Goal: Information Seeking & Learning: Compare options

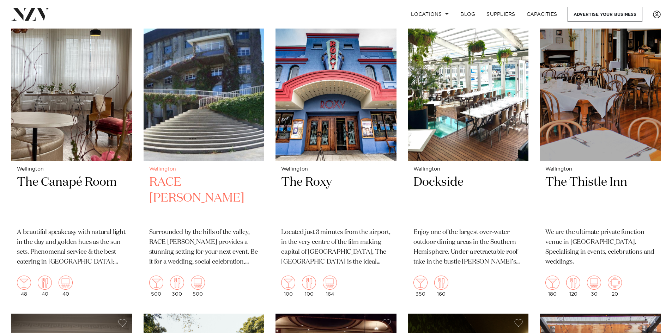
scroll to position [1870, 0]
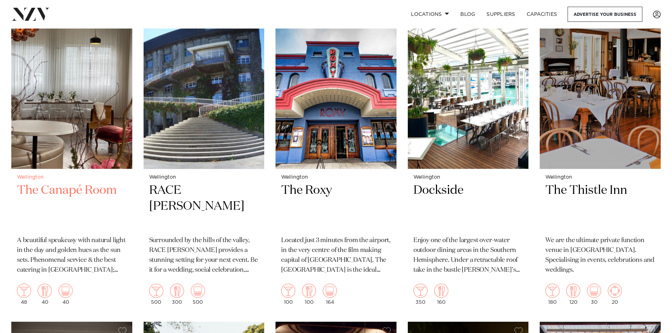
click at [83, 132] on img at bounding box center [71, 88] width 121 height 162
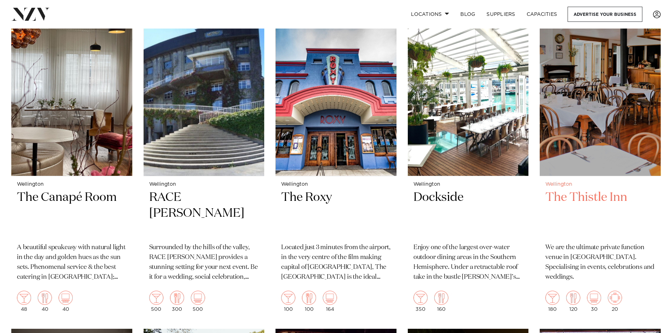
drag, startPoint x: 602, startPoint y: 169, endPoint x: 597, endPoint y: 199, distance: 30.4
click at [597, 199] on h2 "The Thistle Inn" at bounding box center [600, 214] width 110 height 48
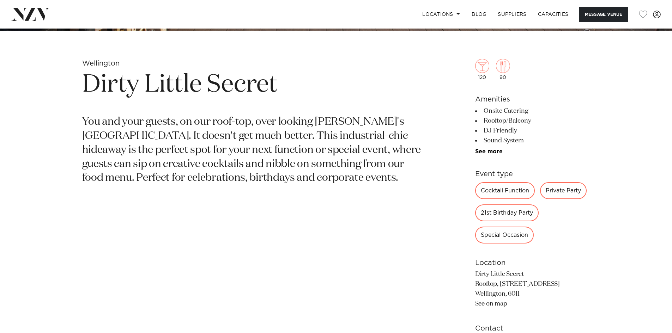
scroll to position [247, 0]
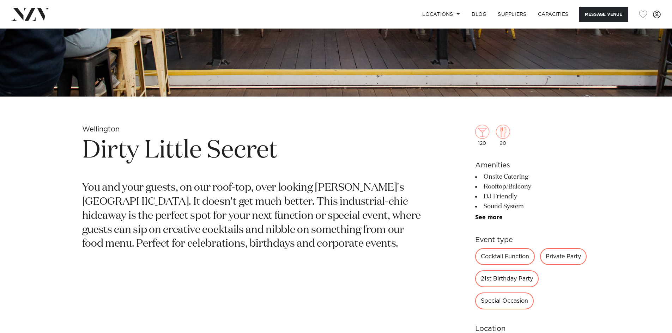
click at [515, 278] on div "21st Birthday Party" at bounding box center [507, 279] width 64 height 17
click at [500, 217] on link "See more" at bounding box center [502, 218] width 55 height 6
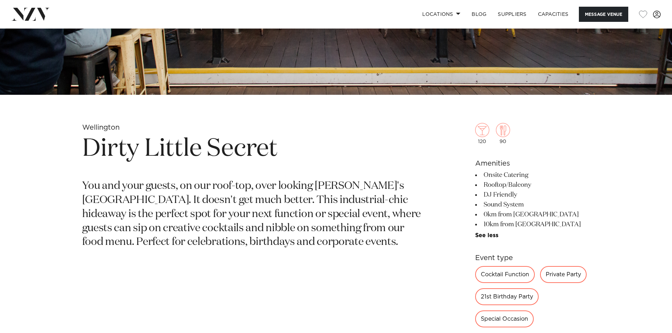
scroll to position [176, 0]
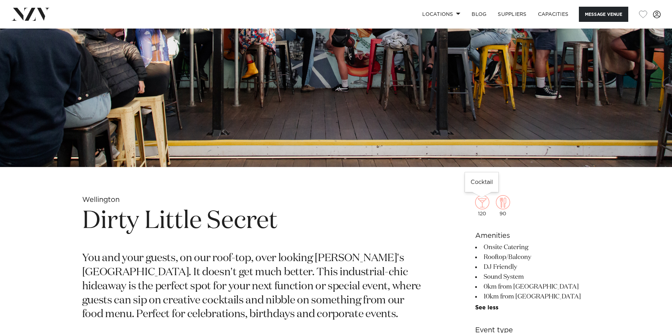
click at [484, 204] on img at bounding box center [482, 202] width 14 height 14
click at [501, 203] on img at bounding box center [503, 202] width 14 height 14
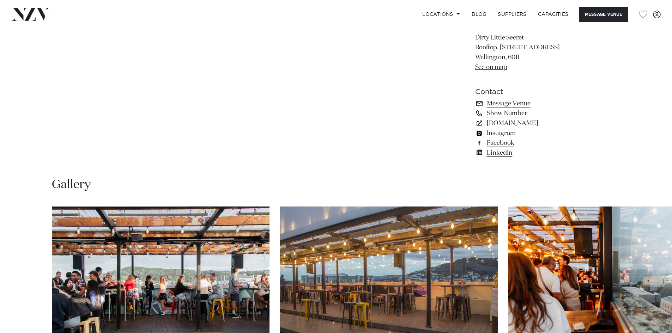
scroll to position [529, 0]
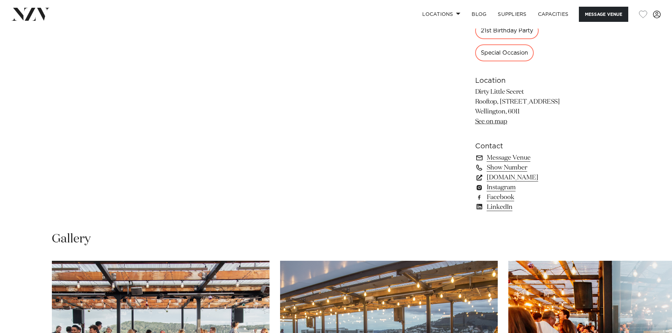
click at [522, 179] on link "dirtylittlesecret.co.nz" at bounding box center [532, 178] width 115 height 10
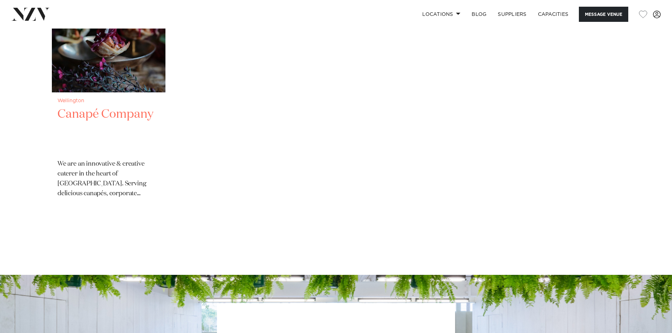
scroll to position [1235, 0]
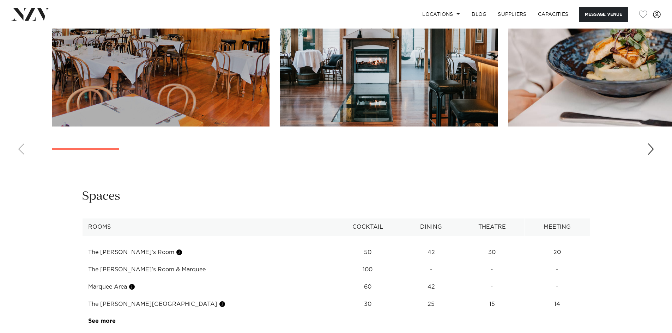
scroll to position [811, 0]
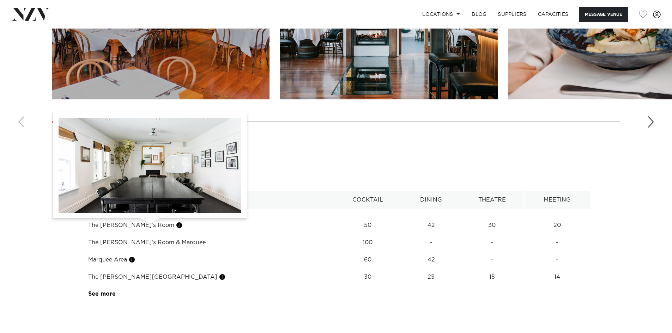
click at [176, 225] on button "button" at bounding box center [179, 225] width 7 height 7
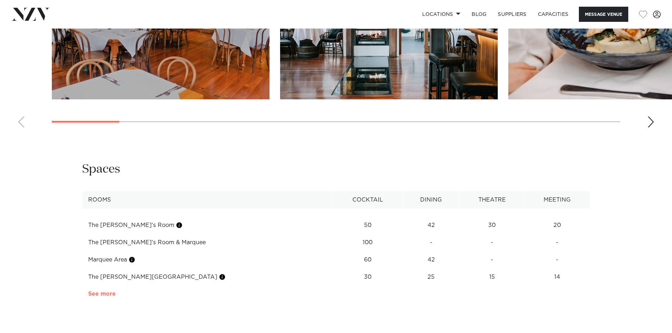
click at [100, 292] on link "See more" at bounding box center [115, 294] width 55 height 6
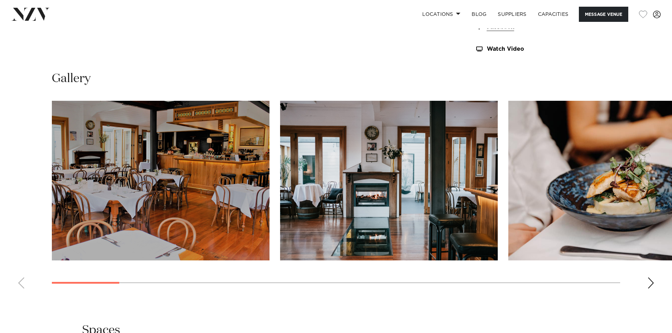
scroll to position [670, 0]
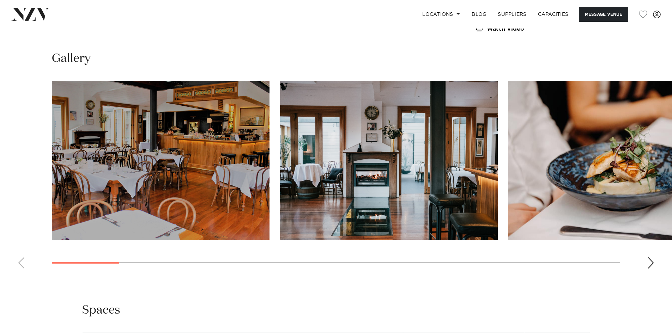
click at [648, 263] on div "Next slide" at bounding box center [650, 263] width 7 height 11
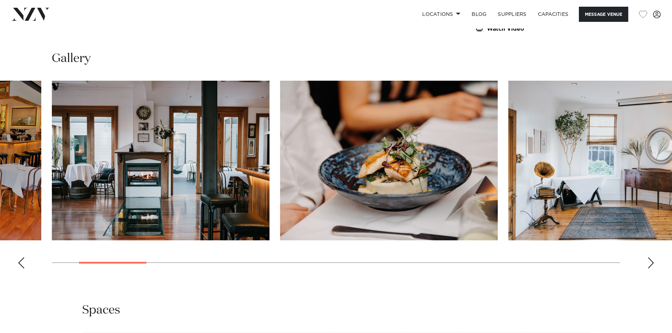
click at [648, 263] on div "Next slide" at bounding box center [650, 263] width 7 height 11
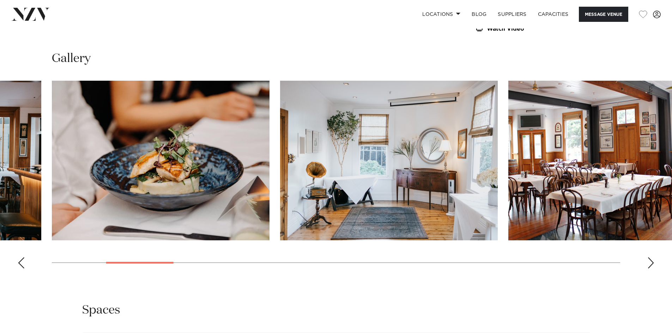
click at [648, 263] on div "Next slide" at bounding box center [650, 263] width 7 height 11
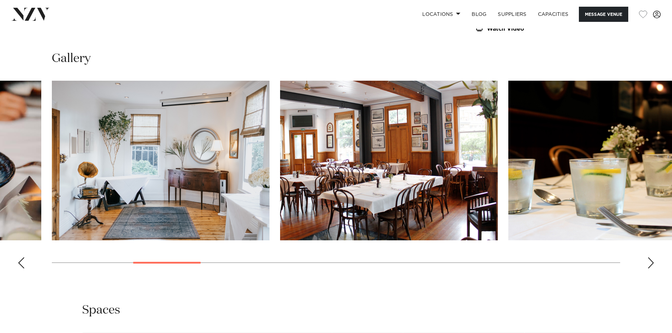
click at [650, 264] on div "Next slide" at bounding box center [650, 263] width 7 height 11
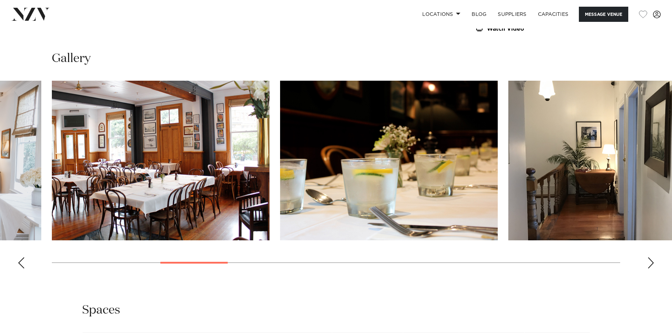
click at [650, 264] on div "Next slide" at bounding box center [650, 263] width 7 height 11
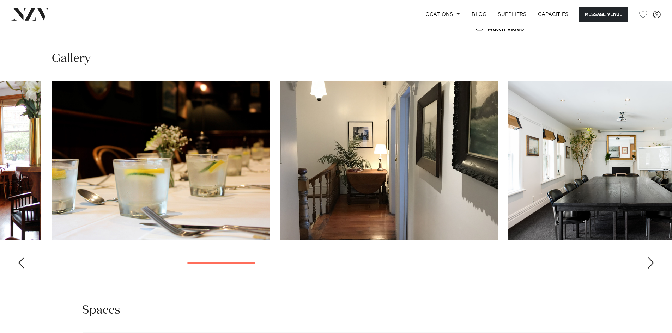
click at [650, 264] on div "Next slide" at bounding box center [650, 263] width 7 height 11
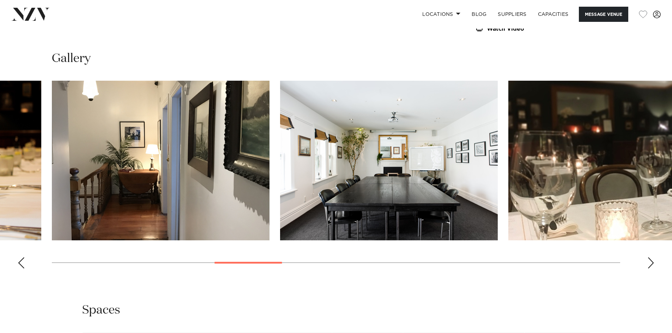
click at [650, 264] on div "Next slide" at bounding box center [650, 263] width 7 height 11
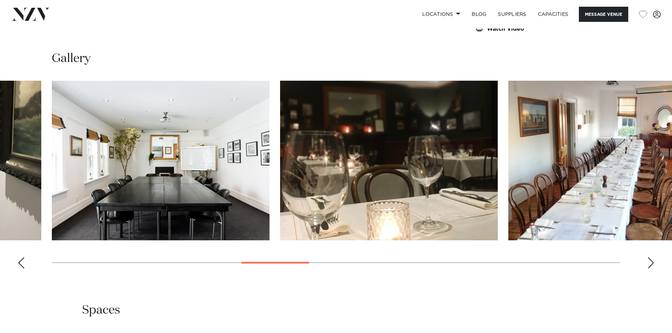
click at [650, 264] on div "Next slide" at bounding box center [650, 263] width 7 height 11
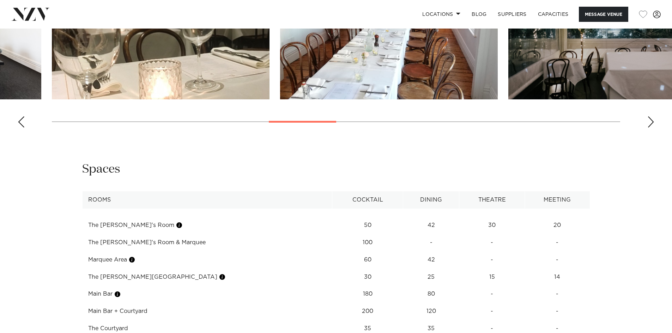
scroll to position [847, 0]
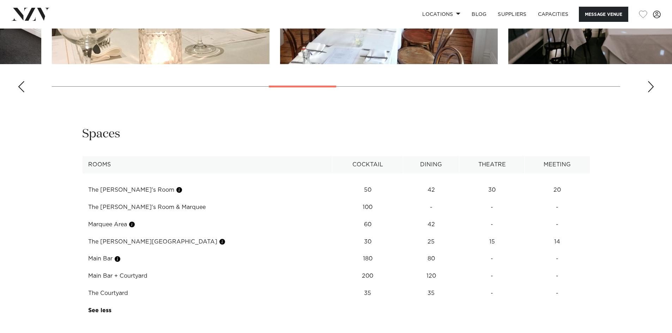
click at [407, 199] on td "42" at bounding box center [431, 190] width 56 height 17
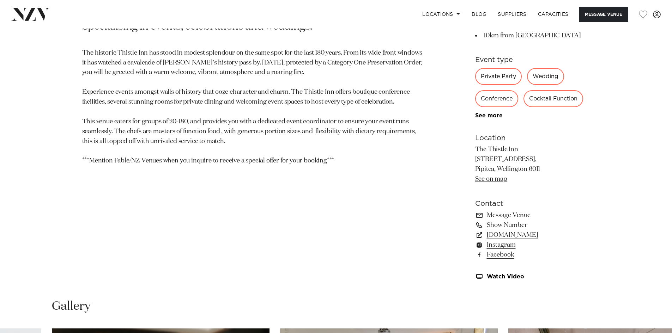
scroll to position [423, 0]
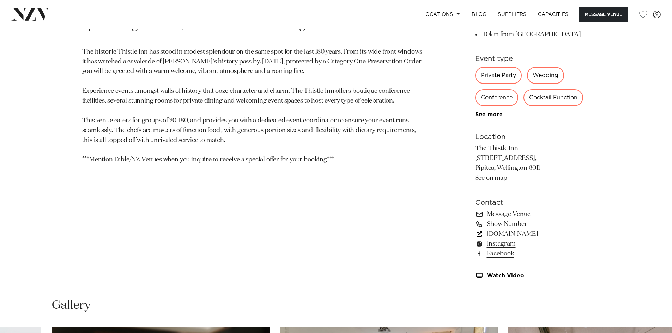
click at [522, 234] on link "[DOMAIN_NAME]" at bounding box center [532, 234] width 115 height 10
